Goal: Communication & Community: Answer question/provide support

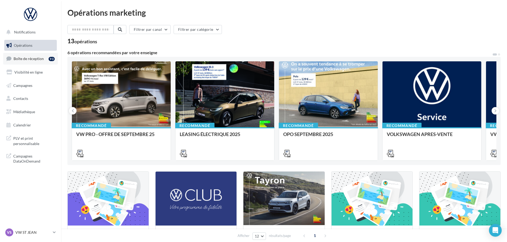
click at [22, 55] on link "Boîte de réception 93" at bounding box center [30, 58] width 55 height 11
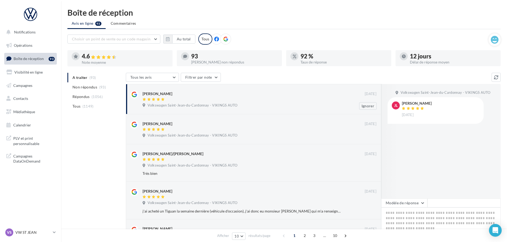
click at [311, 99] on div at bounding box center [254, 99] width 222 height 5
click at [308, 86] on div "[PERSON_NAME] [DATE] Volkswagen Saint-Jean-du-Cardonnay - VIKINGS AUTO Ignorer" at bounding box center [254, 99] width 256 height 30
click at [438, 149] on div "Volkswagen Saint-Jean-du-Cardonnay - VIKINGS AUTO JL [PERSON_NAME] [DATE]" at bounding box center [441, 141] width 120 height 114
click at [410, 207] on button "Modèle de réponse" at bounding box center [404, 202] width 46 height 9
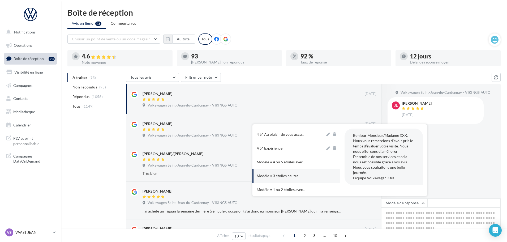
scroll to position [53, 0]
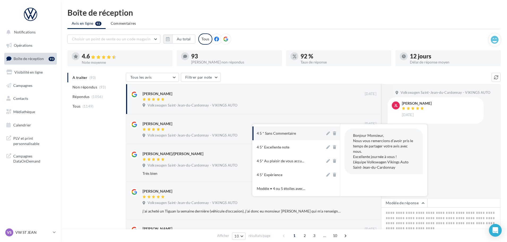
click at [294, 135] on div "4 5 * Sans Commentaire" at bounding box center [276, 133] width 39 height 5
type textarea "**********"
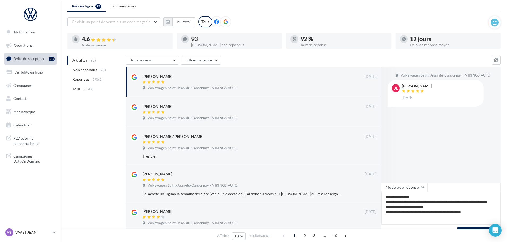
scroll to position [27, 0]
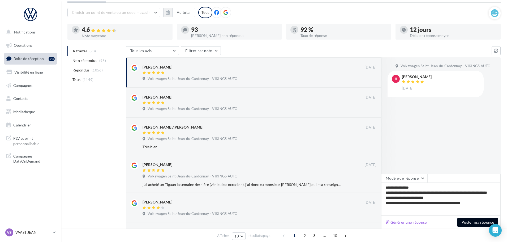
click at [487, 223] on button "Poster ma réponse" at bounding box center [478, 222] width 41 height 9
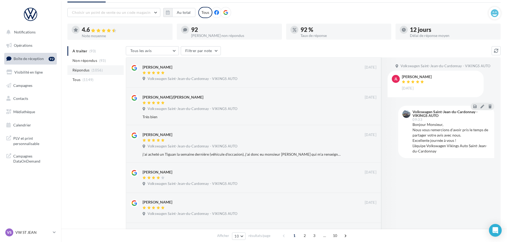
click at [89, 74] on li "Répondus (1056)" at bounding box center [95, 70] width 56 height 10
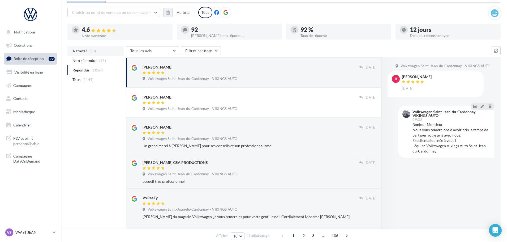
click at [77, 54] on li "A traiter (93)" at bounding box center [95, 51] width 56 height 10
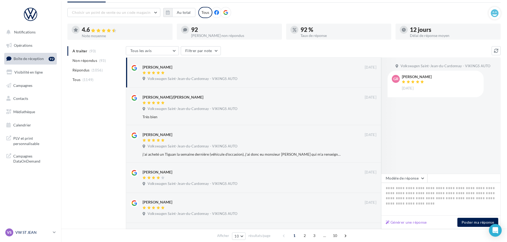
click at [23, 231] on p "VW ST JEAN" at bounding box center [32, 232] width 35 height 5
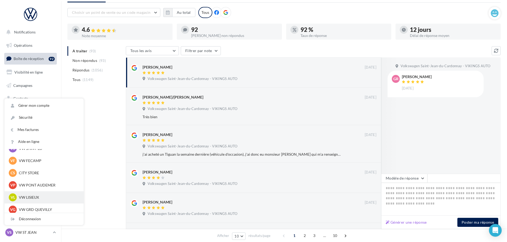
scroll to position [80, 0]
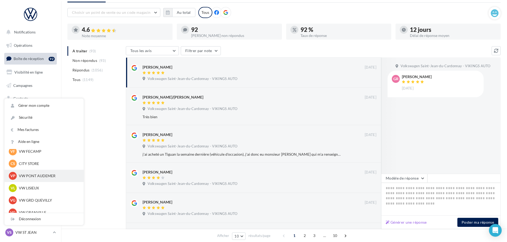
click at [32, 176] on p "VW PONT AUDEMER" at bounding box center [48, 175] width 58 height 5
